Goal: Book appointment/travel/reservation

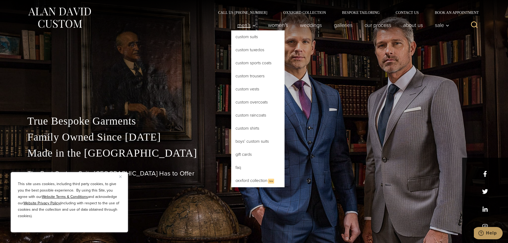
click at [241, 25] on span "Men’s" at bounding box center [246, 24] width 19 height 5
click at [258, 131] on link "Custom Shirts" at bounding box center [257, 128] width 53 height 13
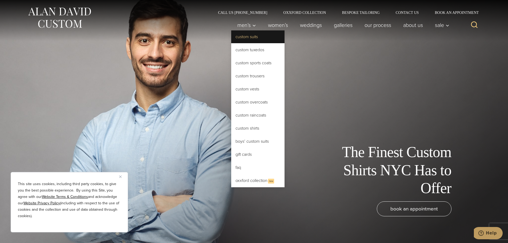
click at [246, 41] on link "Custom Suits" at bounding box center [257, 36] width 53 height 13
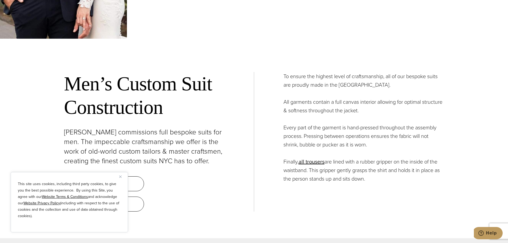
scroll to position [2188, 0]
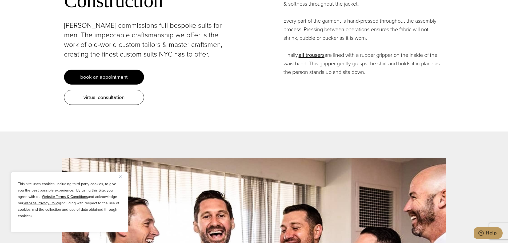
click at [123, 73] on span "book an appointment" at bounding box center [103, 77] width 47 height 8
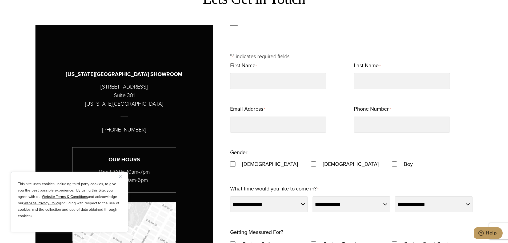
scroll to position [267, 0]
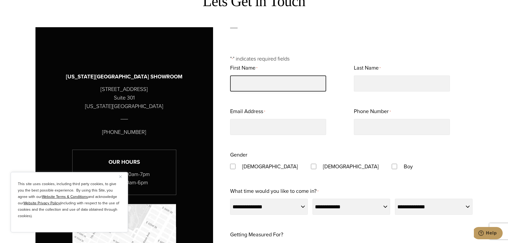
click at [285, 84] on input "First Name *" at bounding box center [278, 83] width 96 height 16
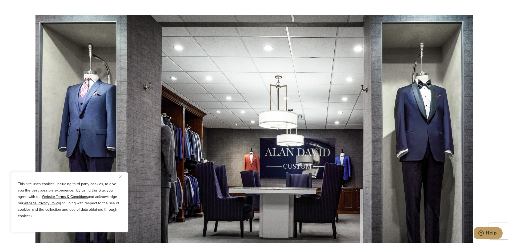
scroll to position [885, 0]
